Goal: Transaction & Acquisition: Purchase product/service

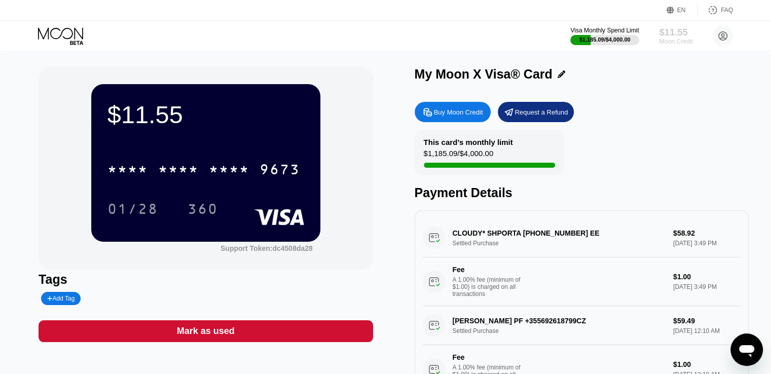
click at [675, 38] on div "Moon Credit" at bounding box center [676, 41] width 34 height 7
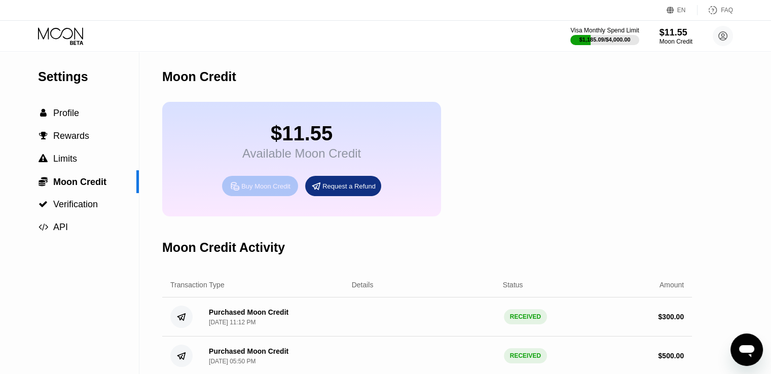
click at [269, 191] on div "Buy Moon Credit" at bounding box center [265, 186] width 49 height 9
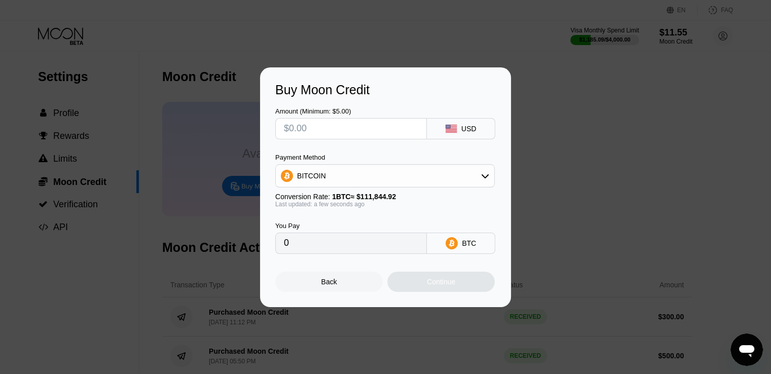
click at [332, 126] on input "text" at bounding box center [351, 129] width 134 height 20
type input "$1"
type input "0.00000895"
type input "$100"
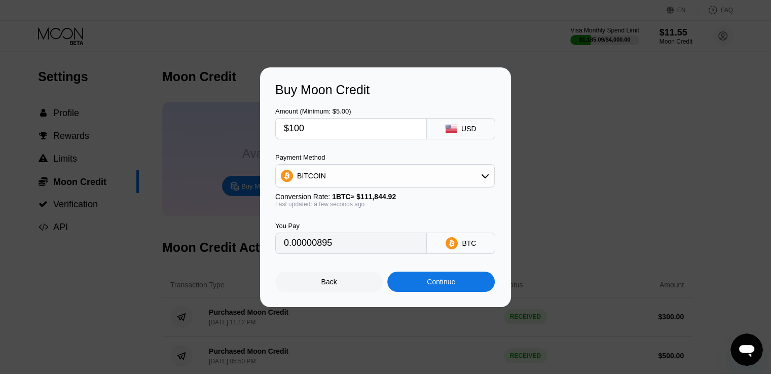
type input "0.00089410"
type input "$100"
click at [433, 286] on div "Continue" at bounding box center [441, 282] width 28 height 8
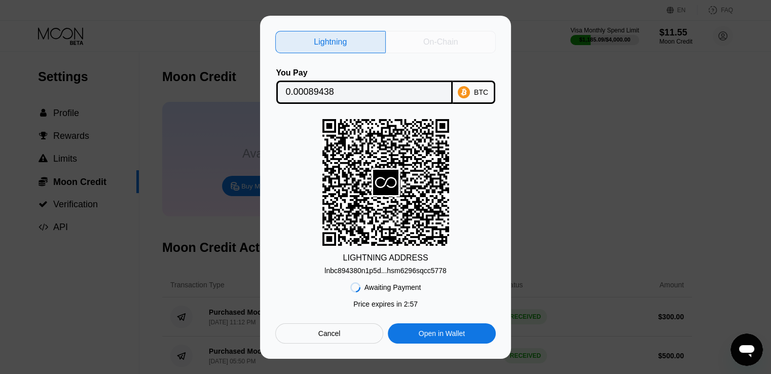
click at [430, 46] on div "On-Chain" at bounding box center [441, 42] width 111 height 22
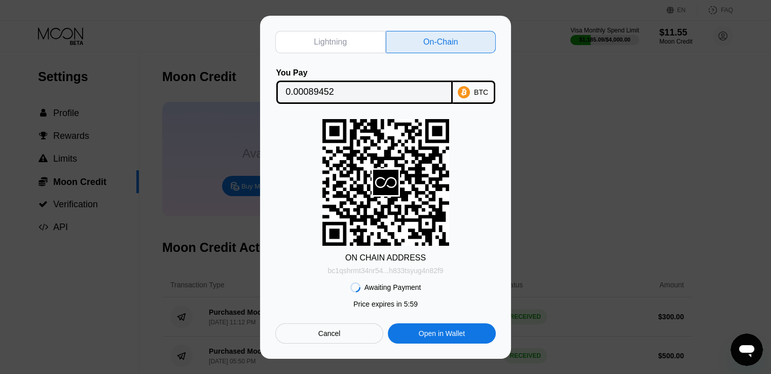
click at [407, 272] on div "bc1qshrmt34nr54...h833tsyug4n82f9" at bounding box center [385, 271] width 116 height 8
click at [319, 91] on input "0.00089452" at bounding box center [364, 92] width 157 height 20
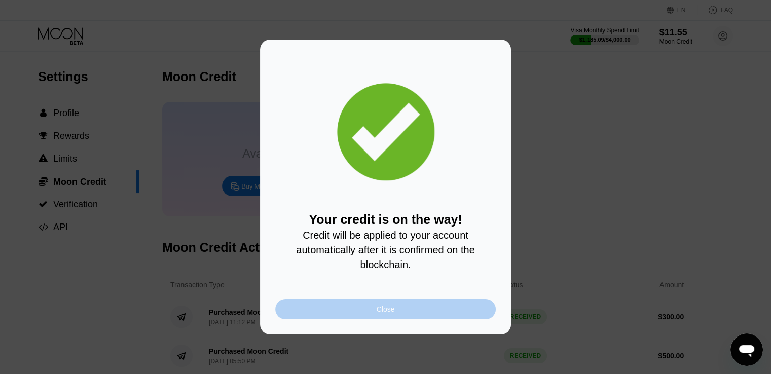
click at [403, 314] on div "Close" at bounding box center [385, 309] width 221 height 20
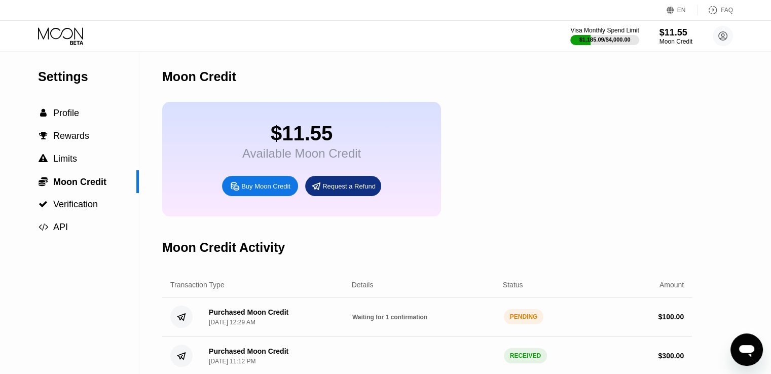
click at [72, 27] on icon at bounding box center [61, 36] width 47 height 18
